Goal: Task Accomplishment & Management: Complete application form

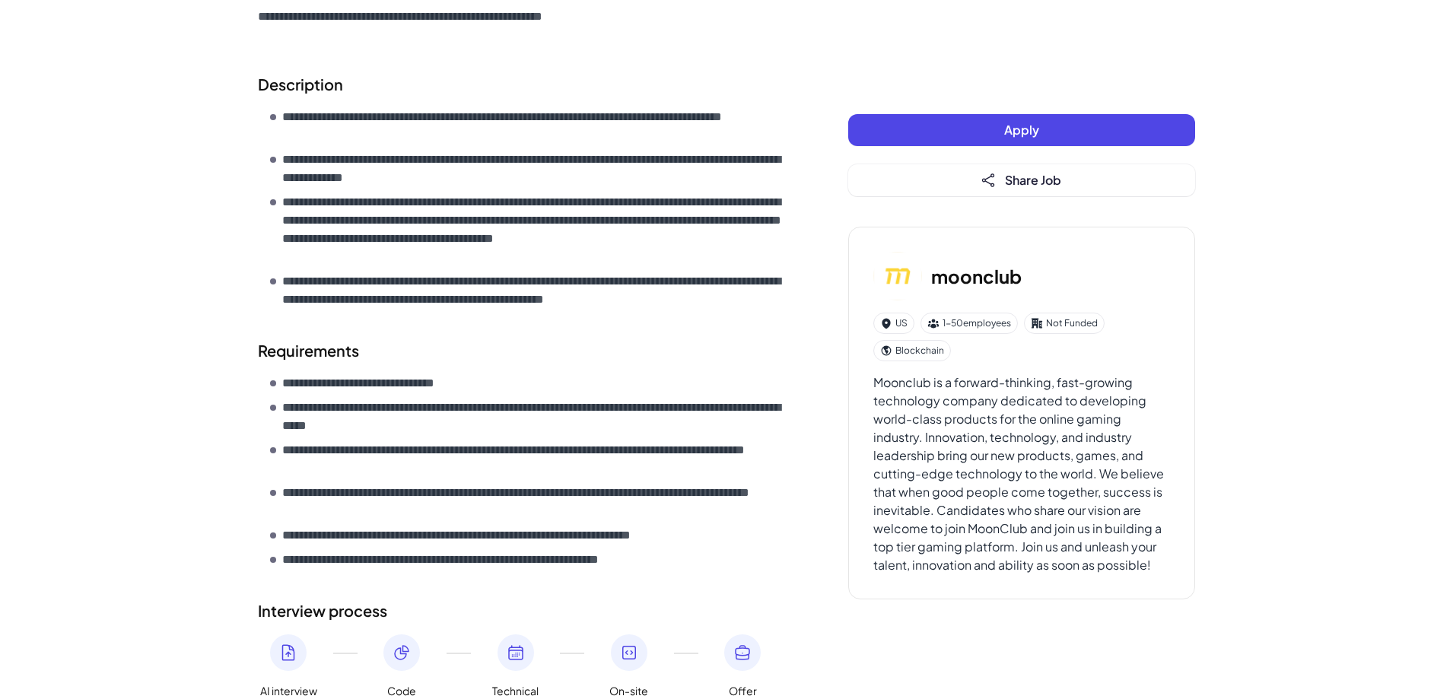
scroll to position [457, 0]
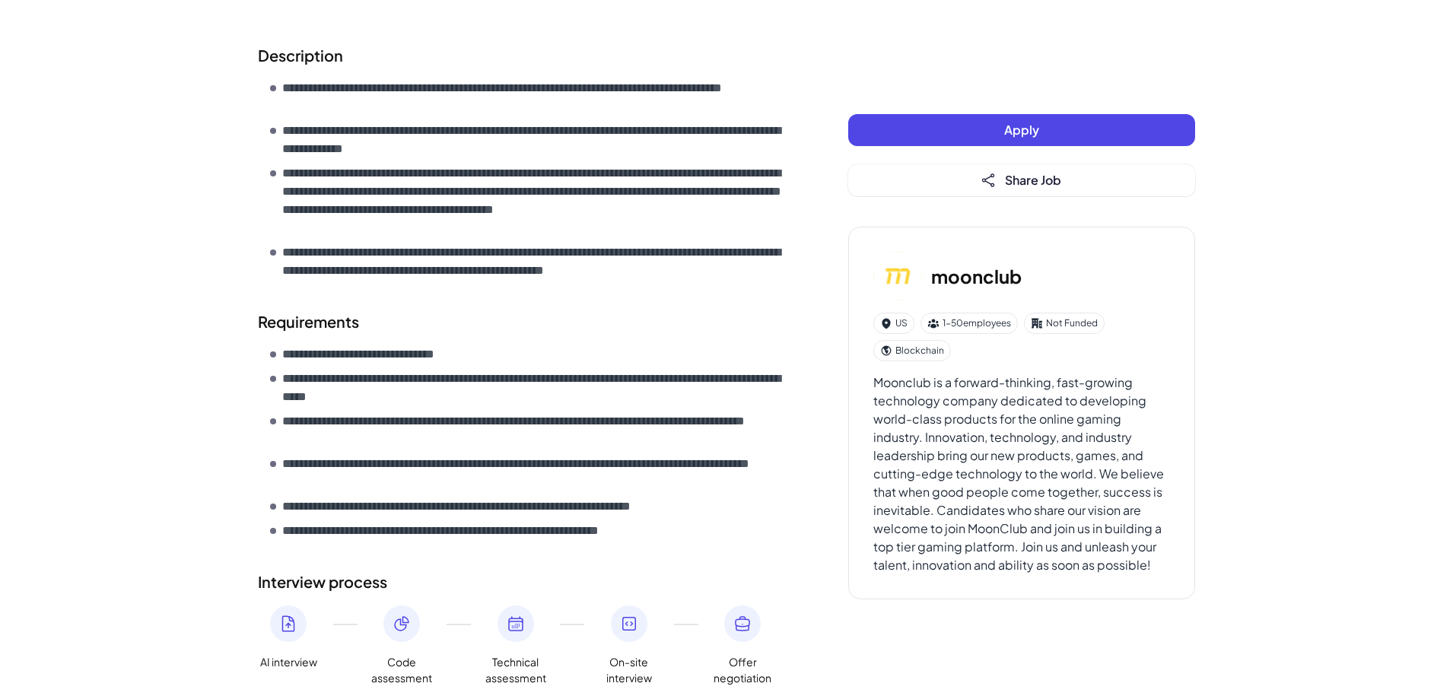
click at [932, 123] on button "Apply" at bounding box center [1021, 130] width 347 height 32
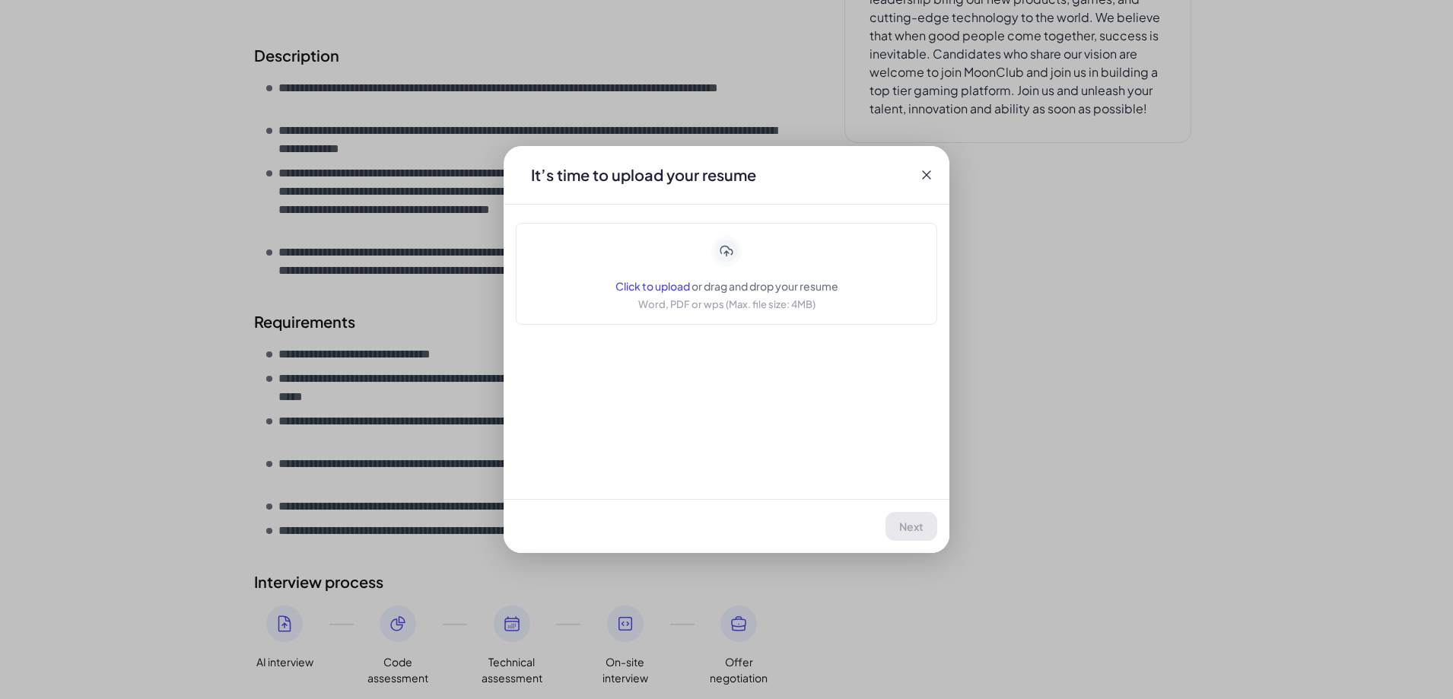
click at [154, 207] on div "Application moonclub | Backend Engineer （Work Location: Remote in [GEOGRAPHIC_D…" at bounding box center [726, 349] width 1453 height 699
click at [921, 173] on icon at bounding box center [926, 174] width 15 height 15
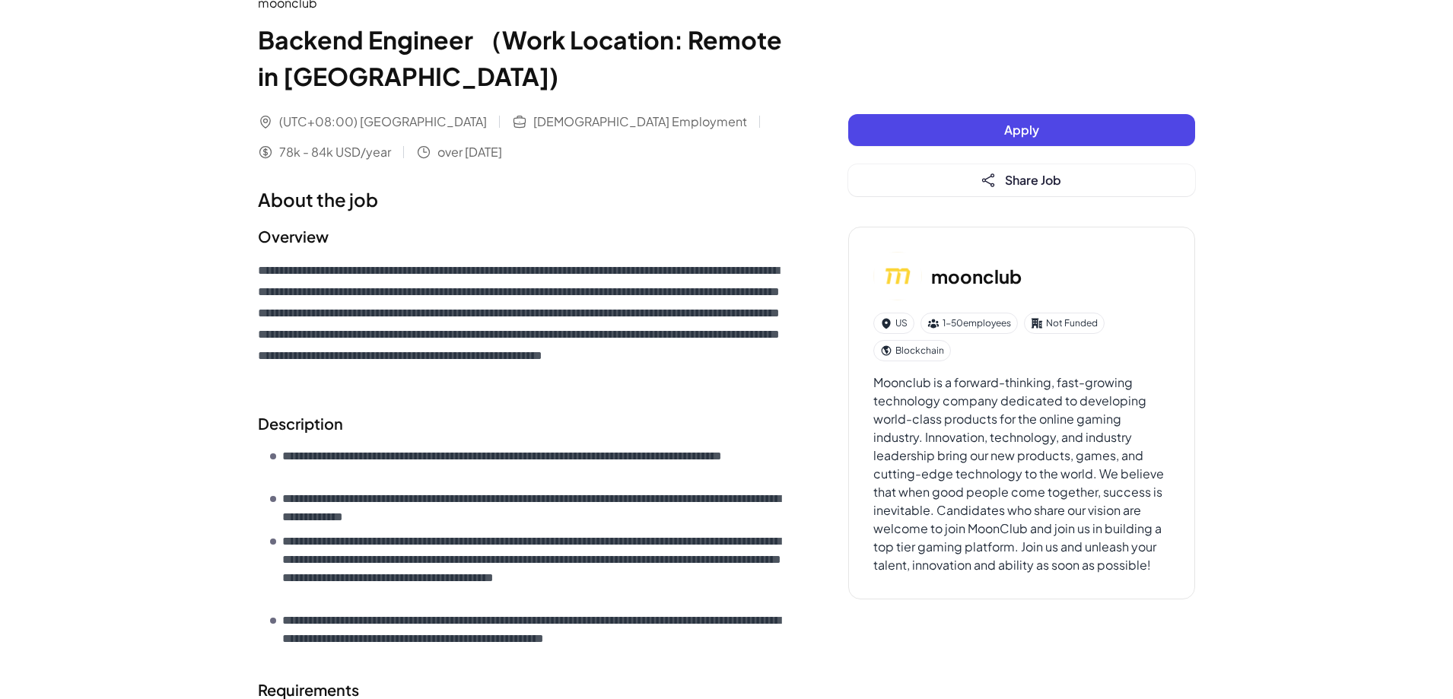
scroll to position [0, 0]
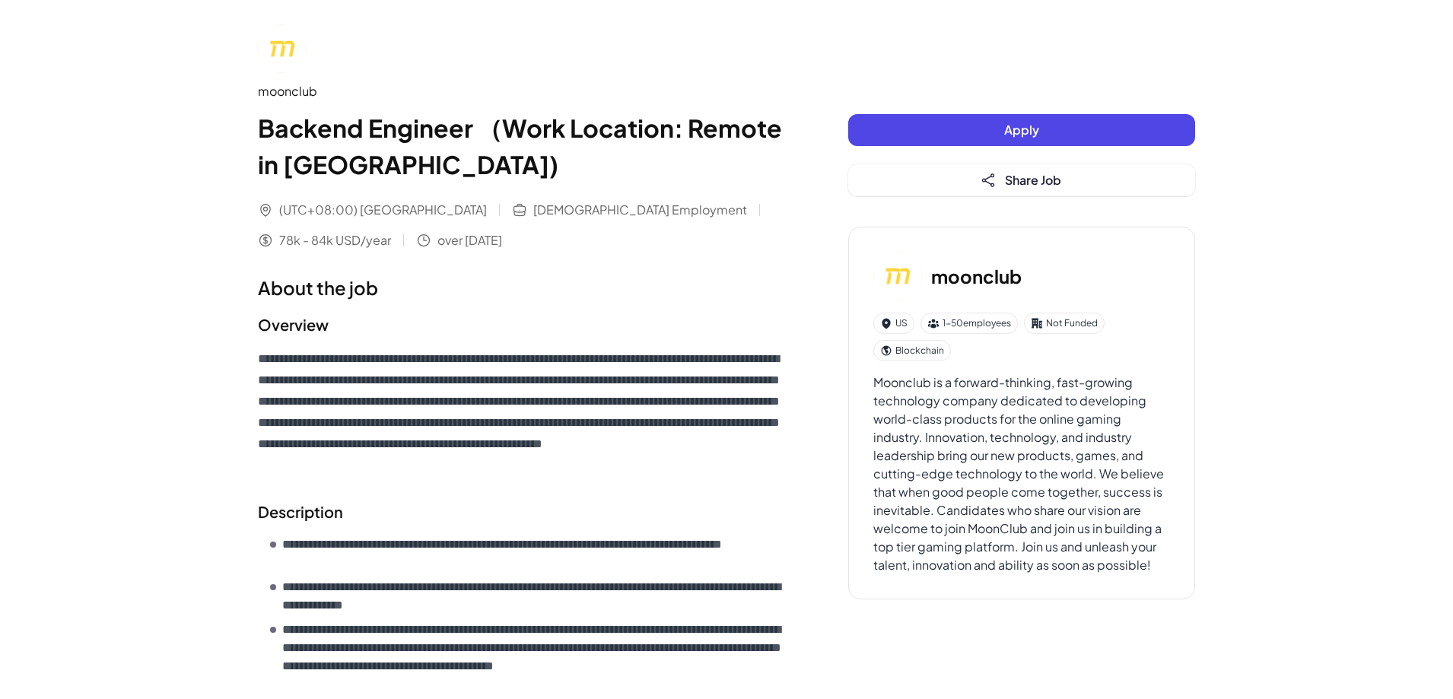
click at [981, 142] on button "Apply" at bounding box center [1021, 130] width 347 height 32
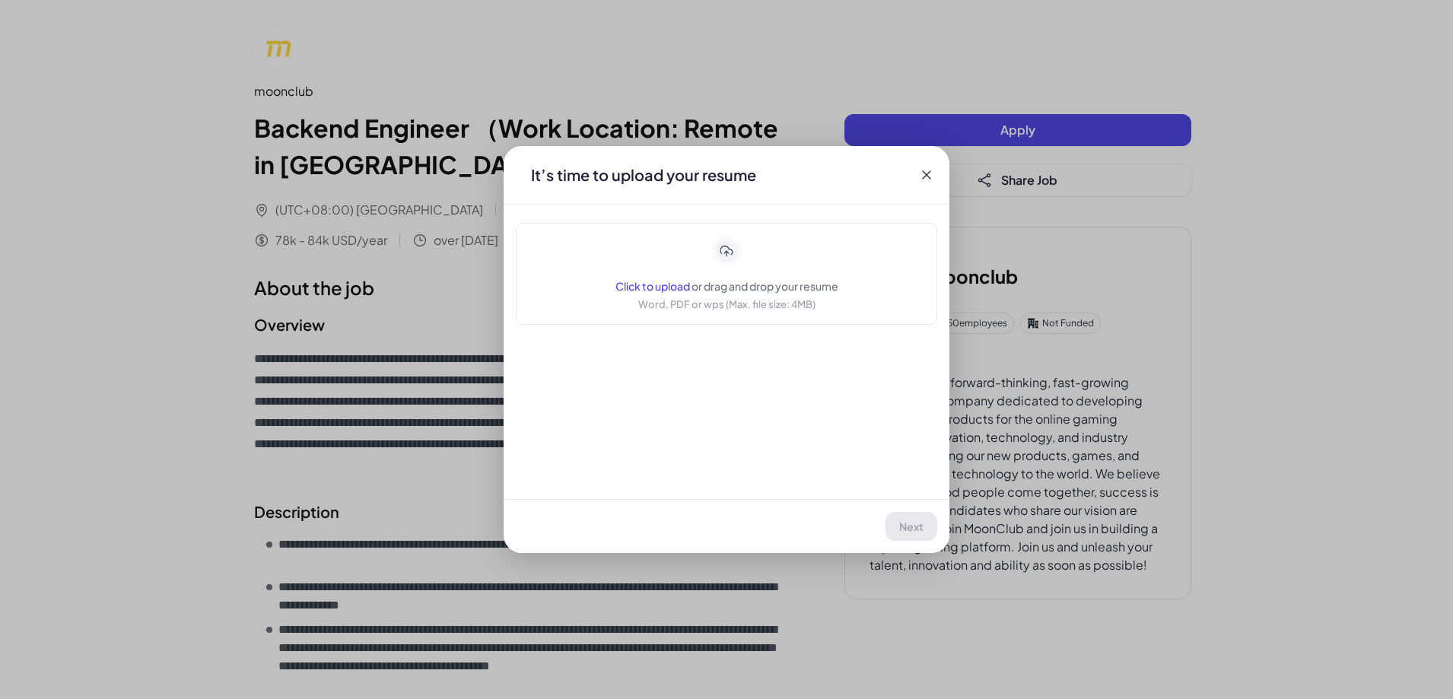
click at [737, 273] on div "Click to upload or drag and drop your resume Word, PDF or wps (Max. file size: …" at bounding box center [727, 274] width 223 height 76
click at [902, 534] on button "Next" at bounding box center [912, 526] width 50 height 29
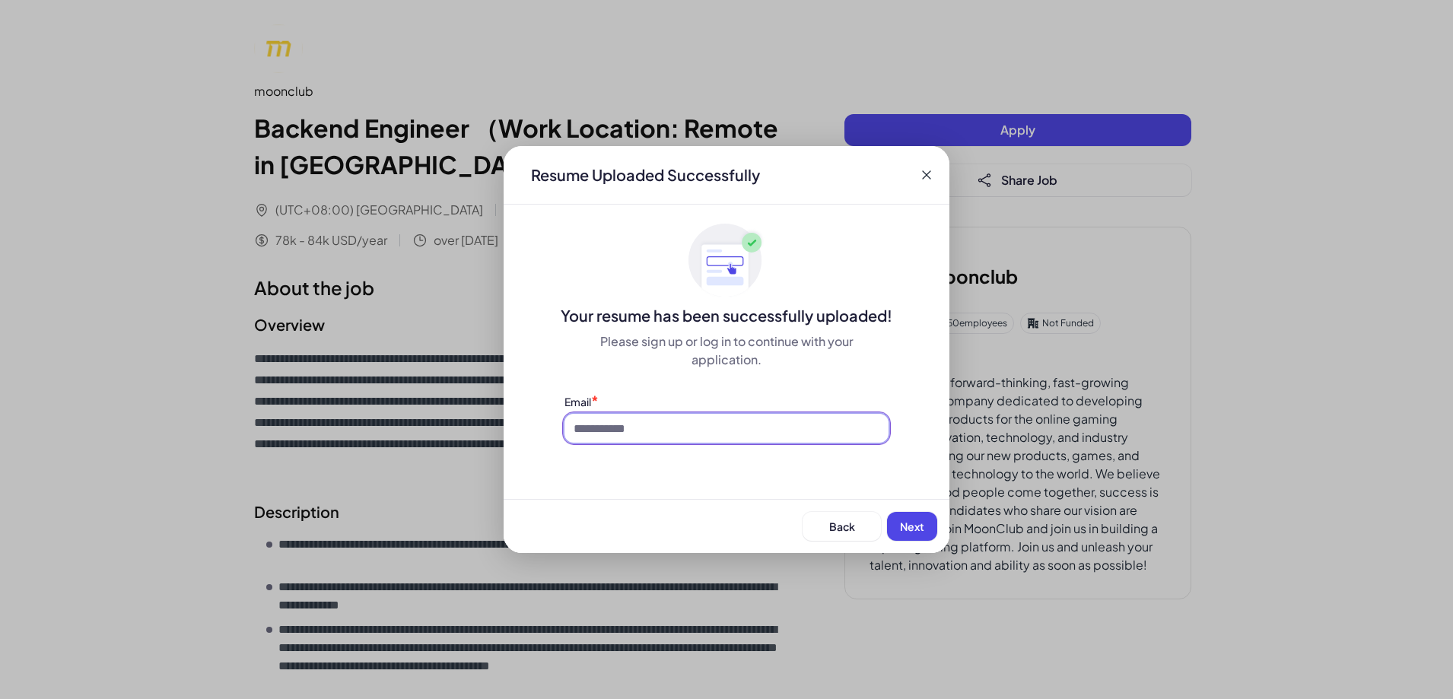
click at [745, 432] on input at bounding box center [727, 428] width 324 height 29
type input "**********"
click at [896, 527] on button "Next" at bounding box center [912, 526] width 50 height 29
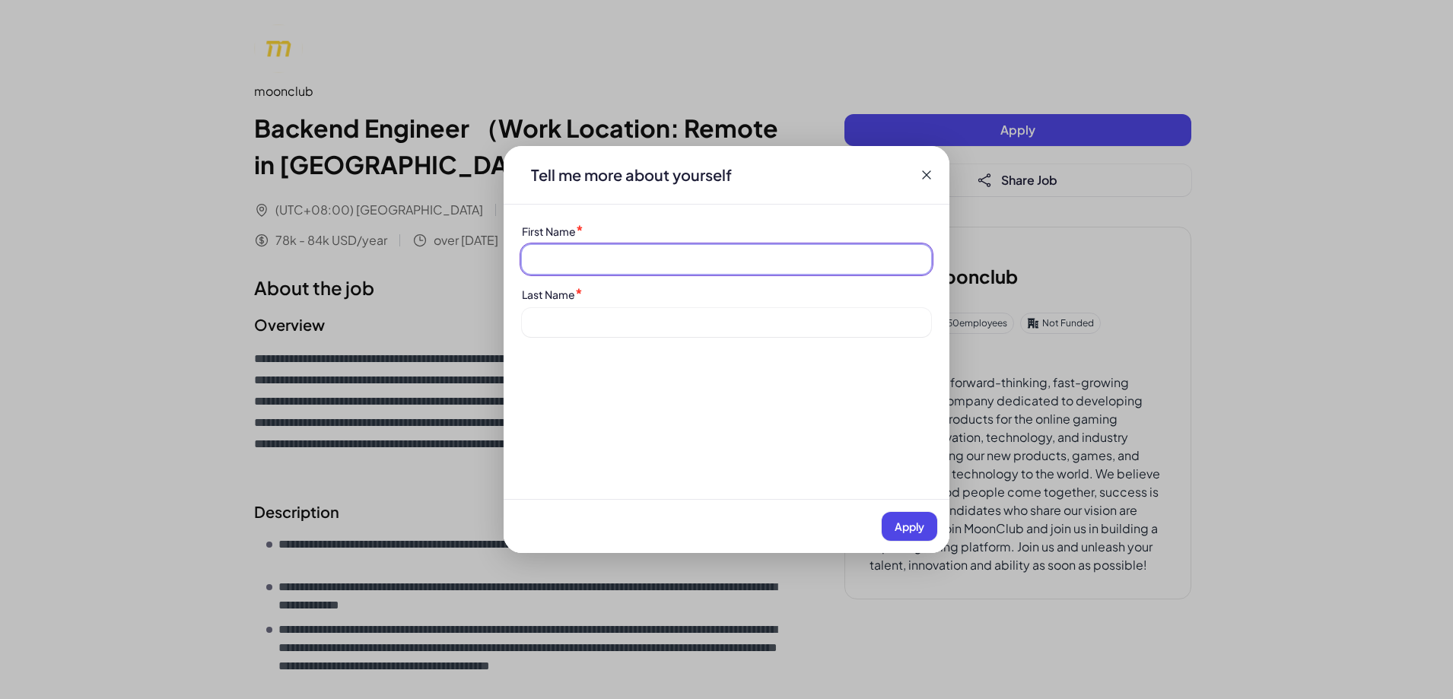
click at [625, 253] on input at bounding box center [726, 259] width 409 height 29
type input "*****"
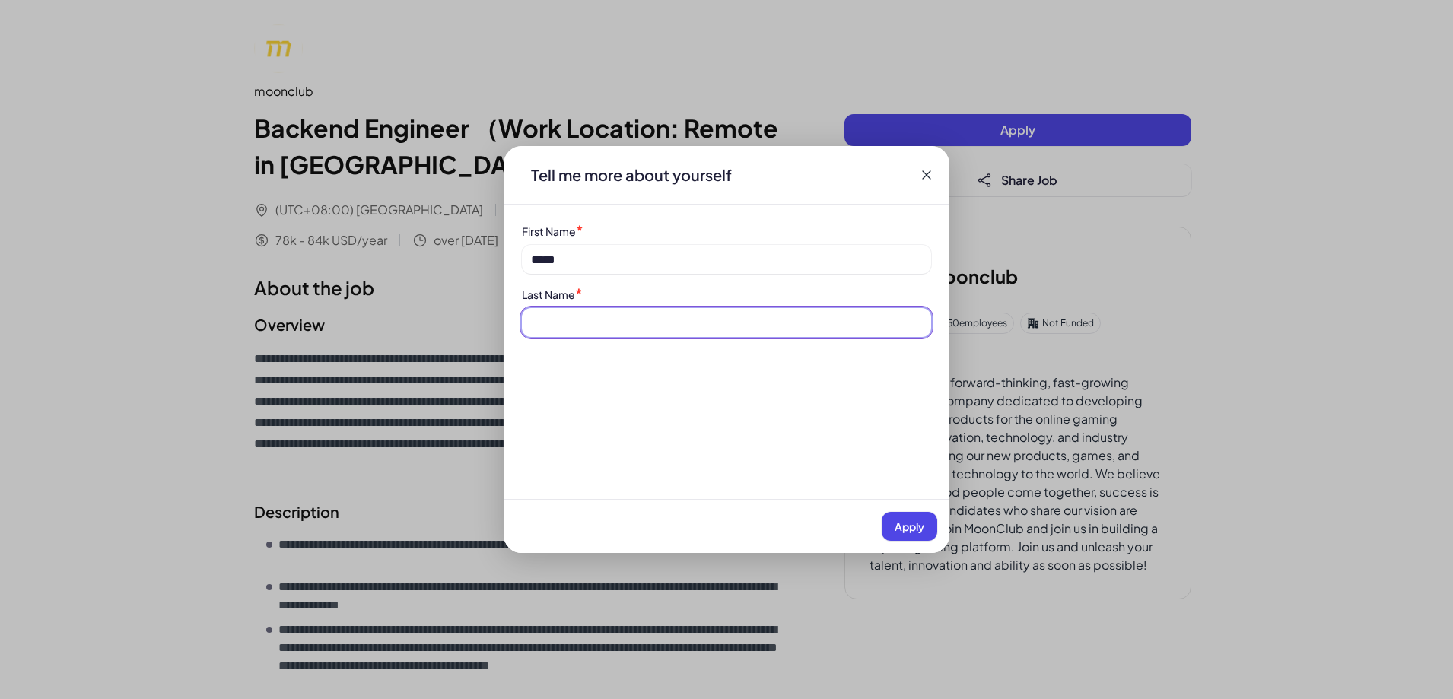
click at [644, 324] on input at bounding box center [726, 322] width 409 height 29
type input "*******"
click at [929, 533] on button "Apply" at bounding box center [910, 526] width 56 height 29
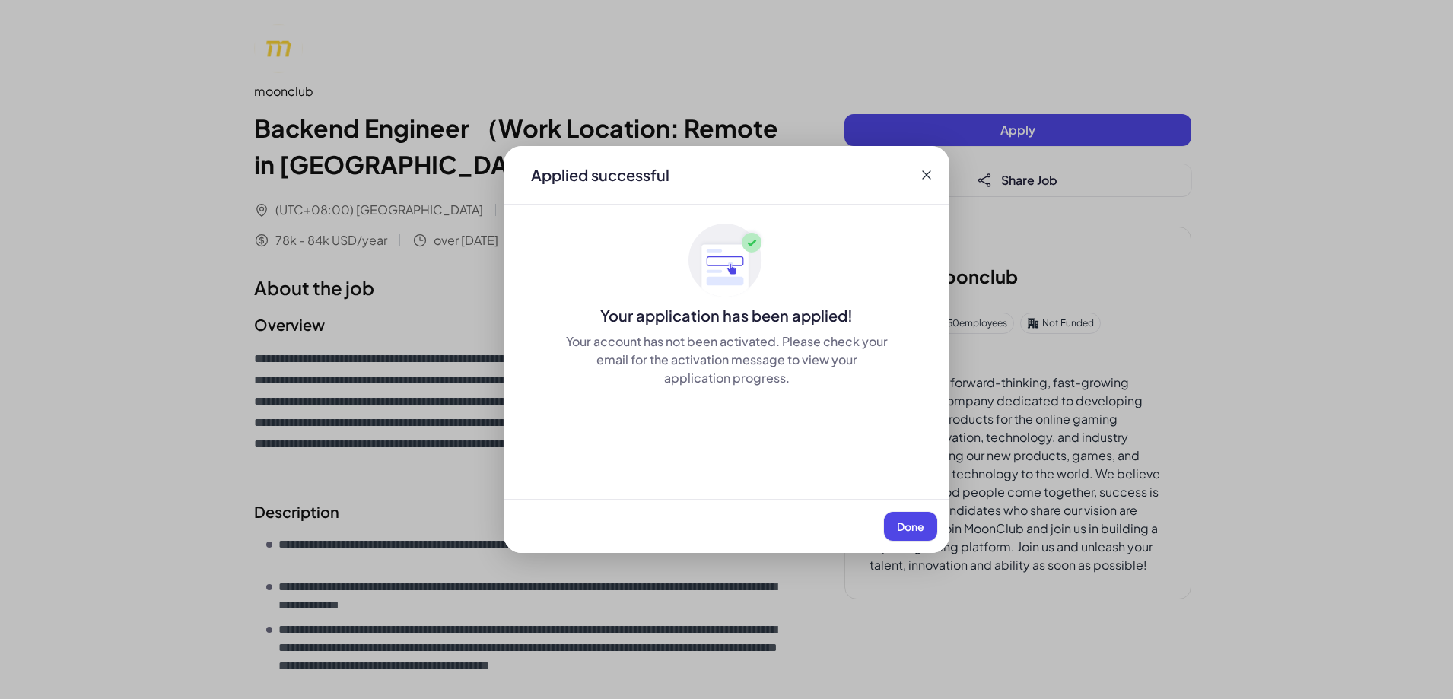
click at [918, 531] on span "Done" at bounding box center [910, 527] width 27 height 14
